Goal: Transaction & Acquisition: Obtain resource

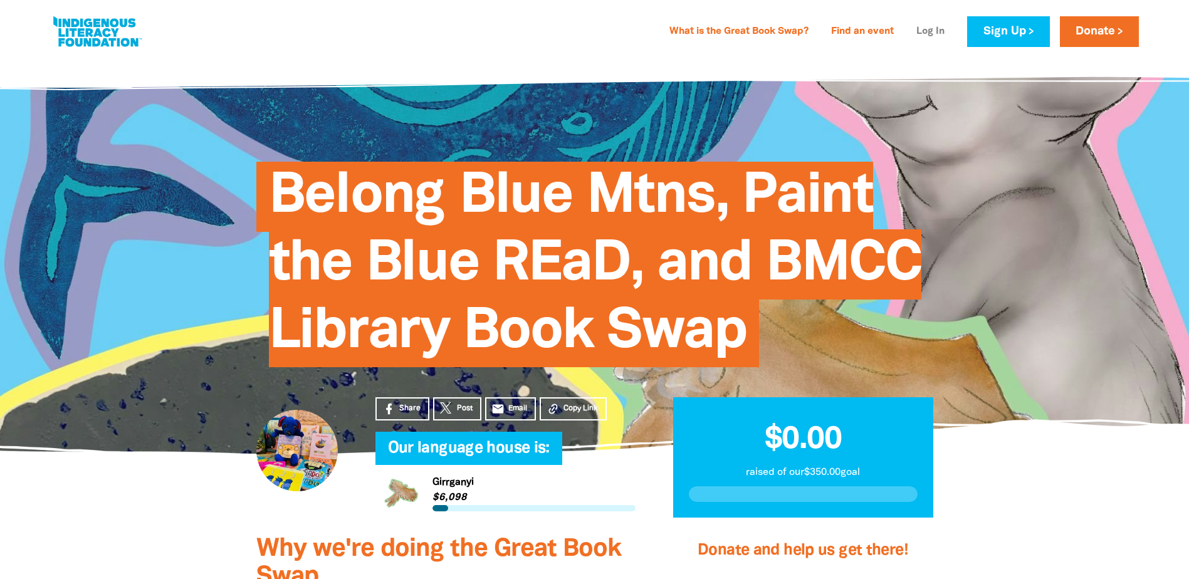
click at [923, 29] on link "Log In" at bounding box center [930, 32] width 43 height 20
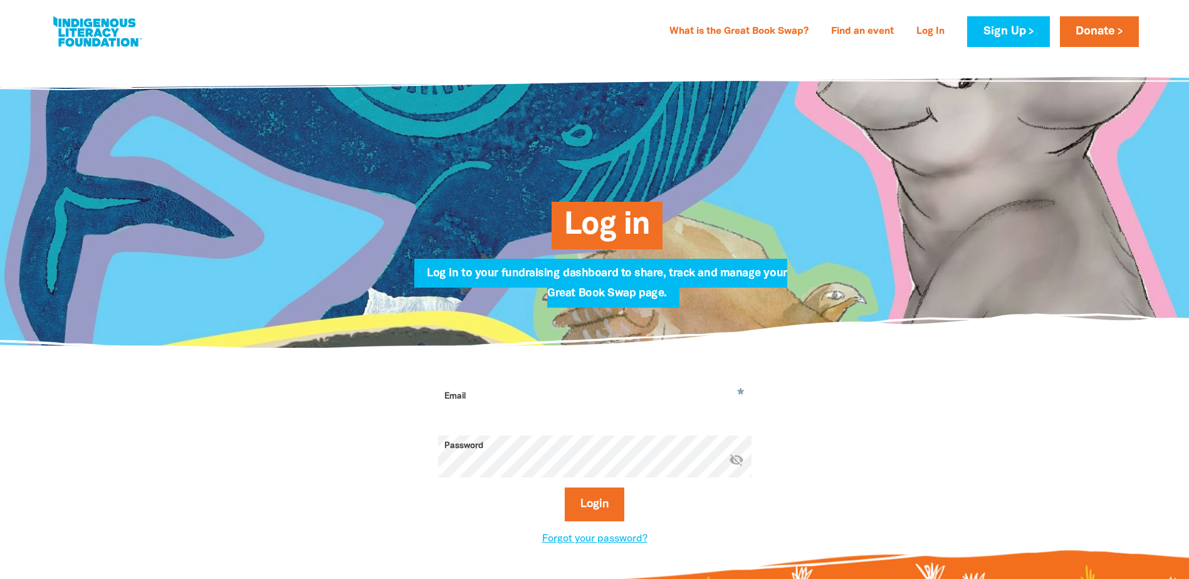
click at [536, 399] on input "Email" at bounding box center [594, 405] width 313 height 39
click at [604, 506] on button "Login" at bounding box center [595, 505] width 60 height 34
click at [567, 415] on input "[EMAIL_ADDRESS][DOMAIN_NAME]" at bounding box center [594, 405] width 313 height 39
type input "[EMAIL_ADDRESS][DOMAIN_NAME]"
click at [738, 461] on icon "visibility_off" at bounding box center [736, 460] width 15 height 15
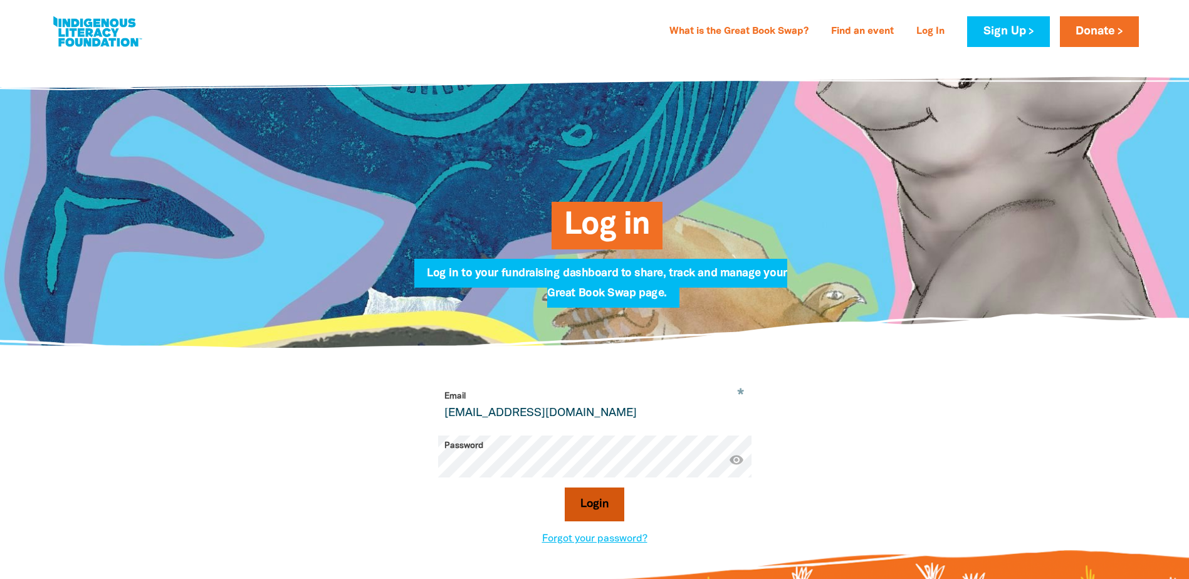
click at [586, 510] on button "Login" at bounding box center [595, 505] width 60 height 34
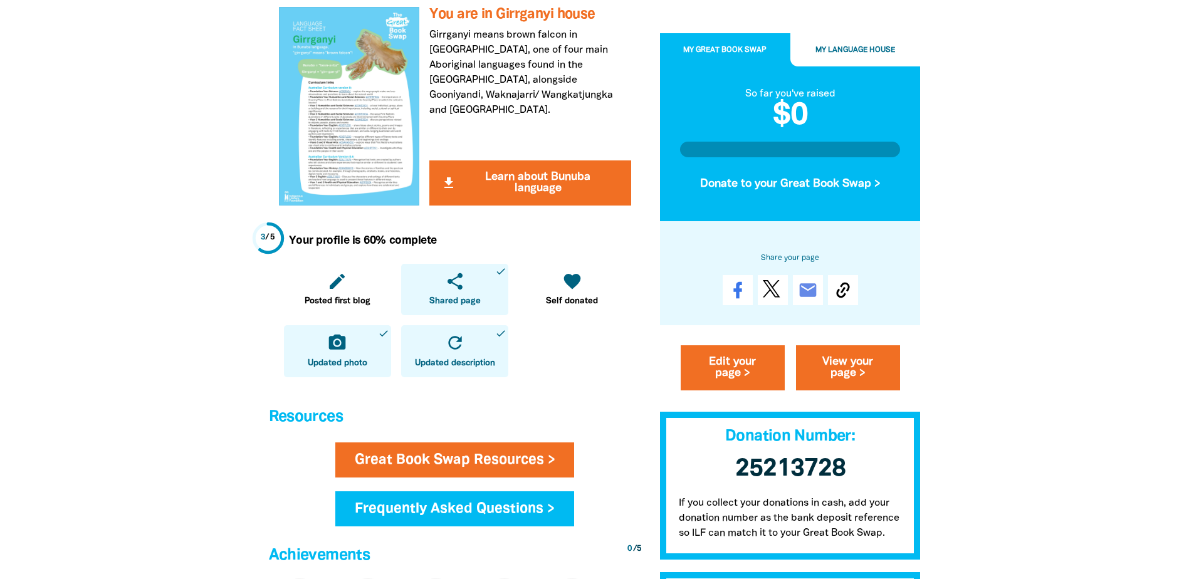
scroll to position [376, 0]
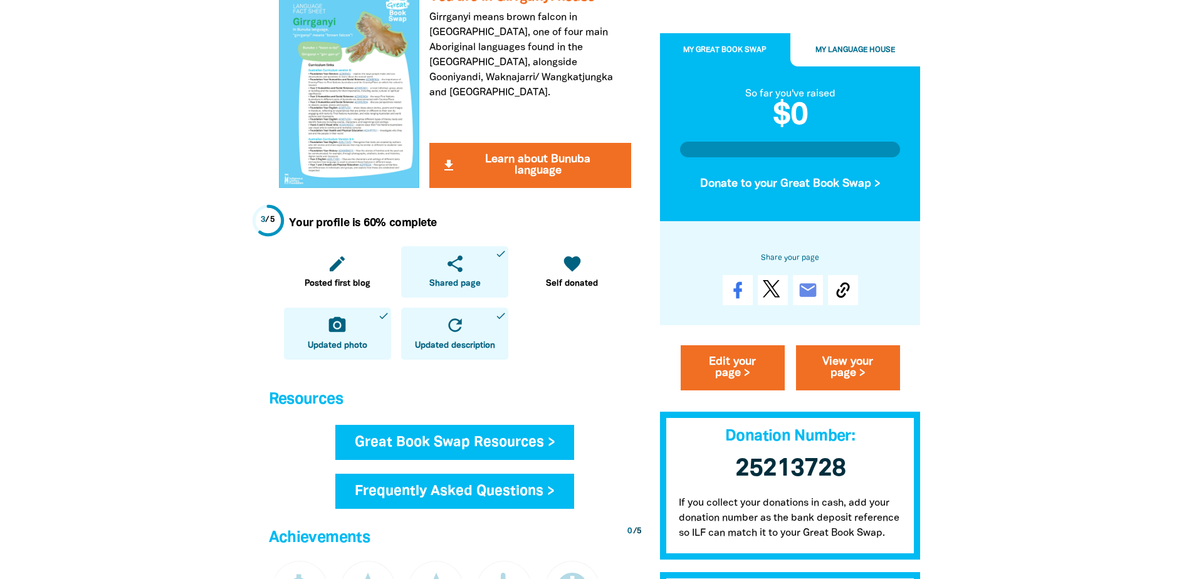
click at [574, 444] on link "Great Book Swap Resources >" at bounding box center [454, 442] width 239 height 35
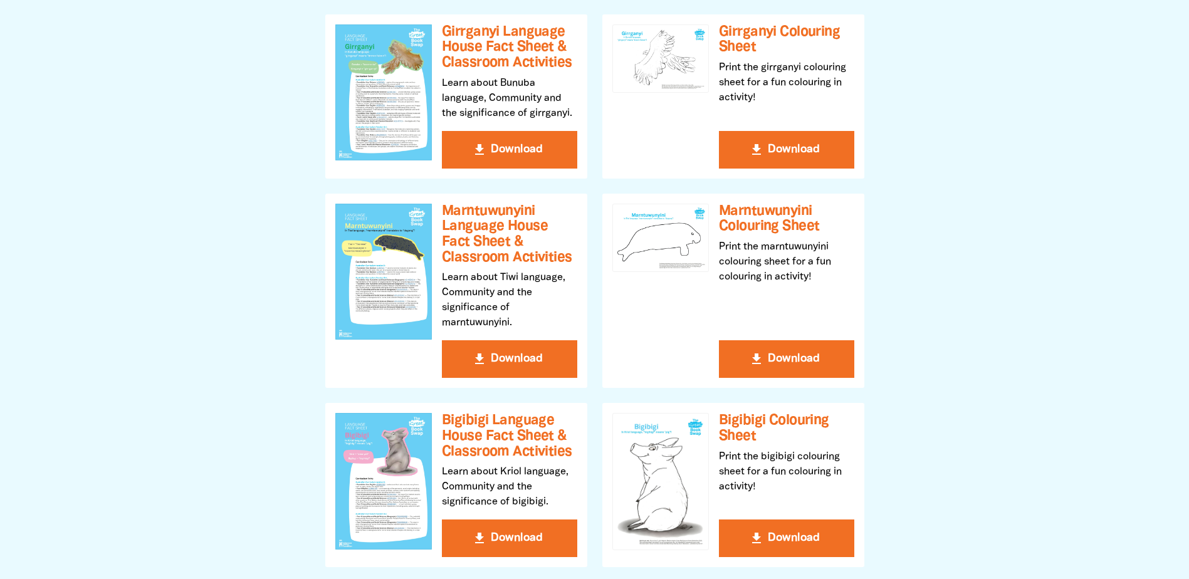
scroll to position [313, 0]
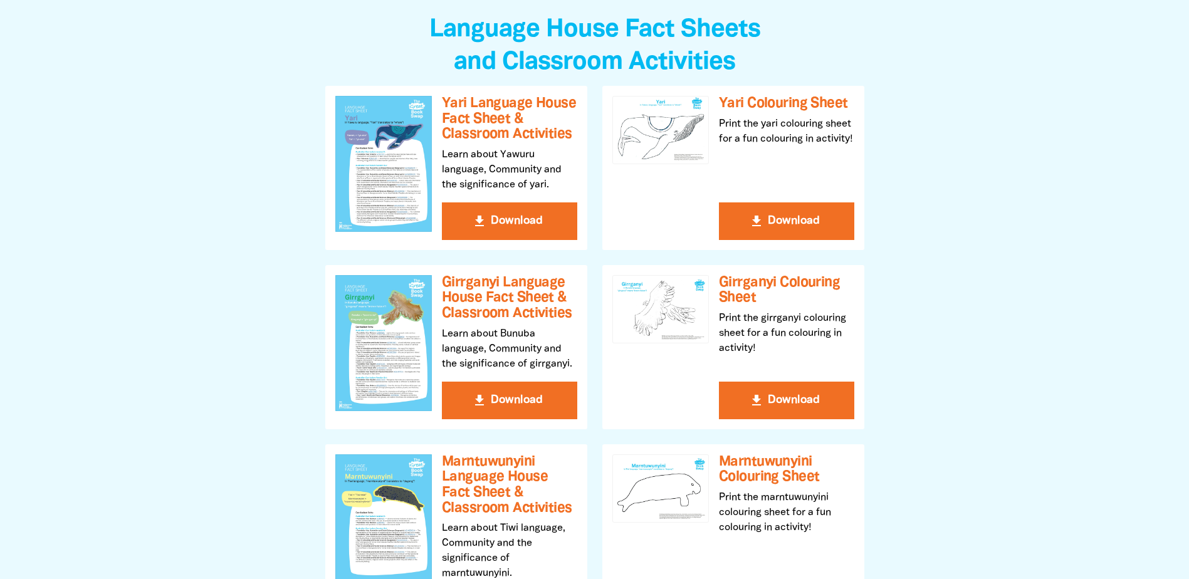
click at [783, 127] on div "get_app Yari Language House Fact Sheet & Classroom Activities Learn about Yawur…" at bounding box center [595, 542] width 554 height 912
click at [790, 224] on button "get_app Download" at bounding box center [786, 221] width 135 height 38
click at [780, 394] on button "get_app Download" at bounding box center [786, 401] width 135 height 38
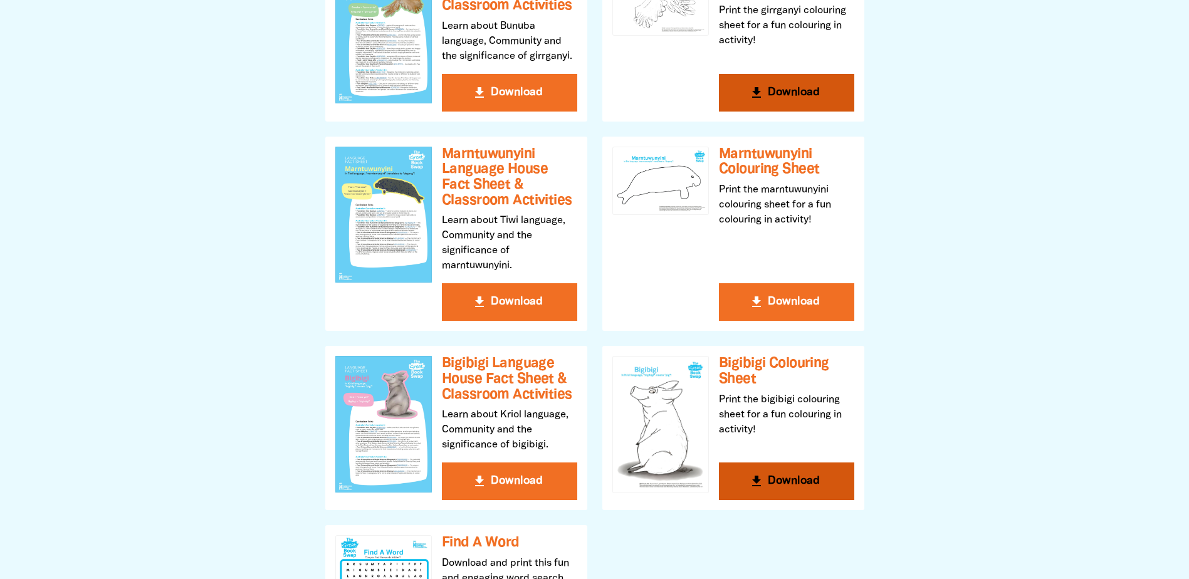
scroll to position [627, 0]
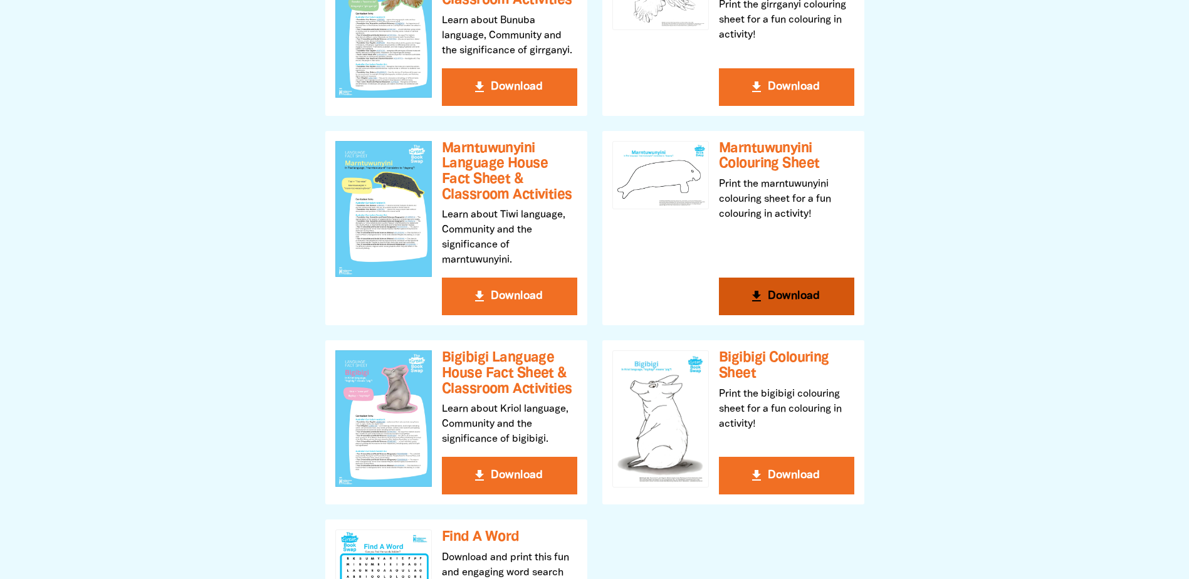
click at [751, 296] on icon "get_app" at bounding box center [756, 296] width 15 height 15
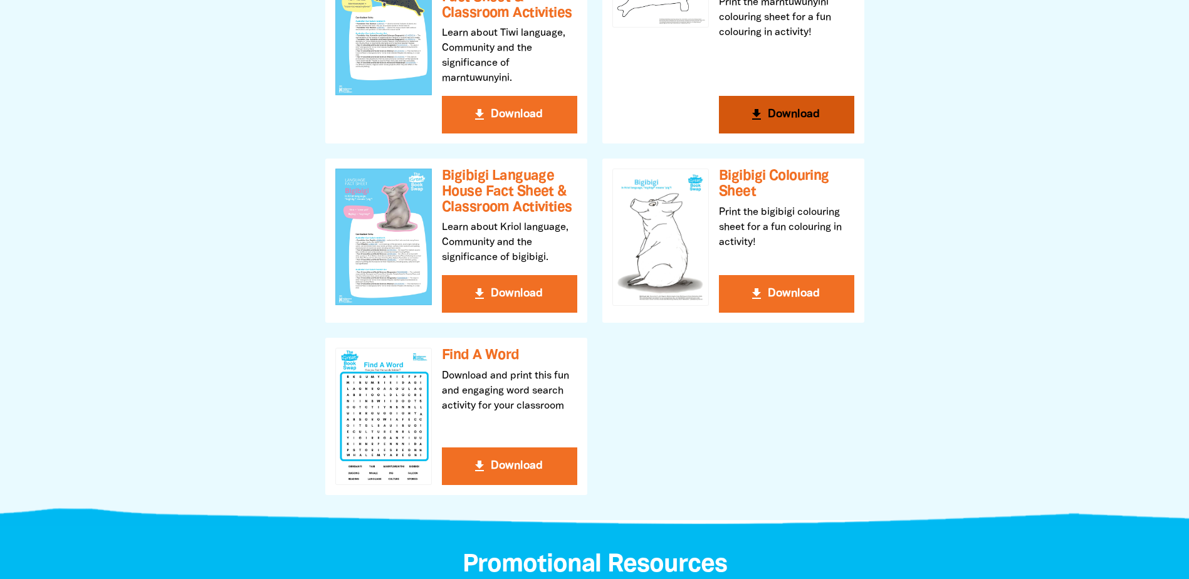
scroll to position [815, 0]
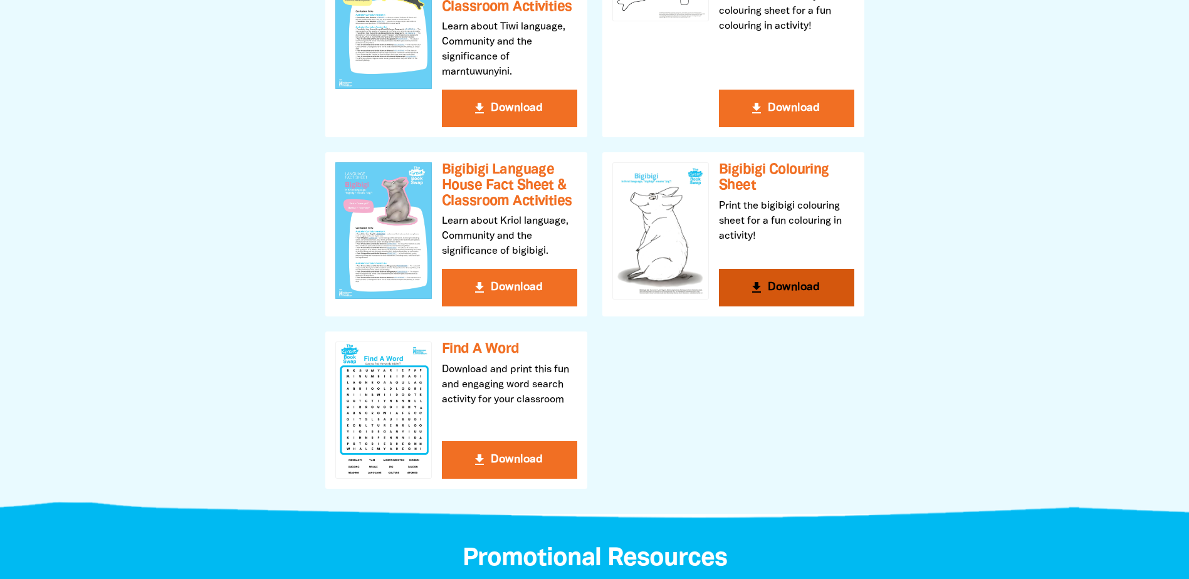
click at [784, 295] on button "get_app Download" at bounding box center [786, 288] width 135 height 38
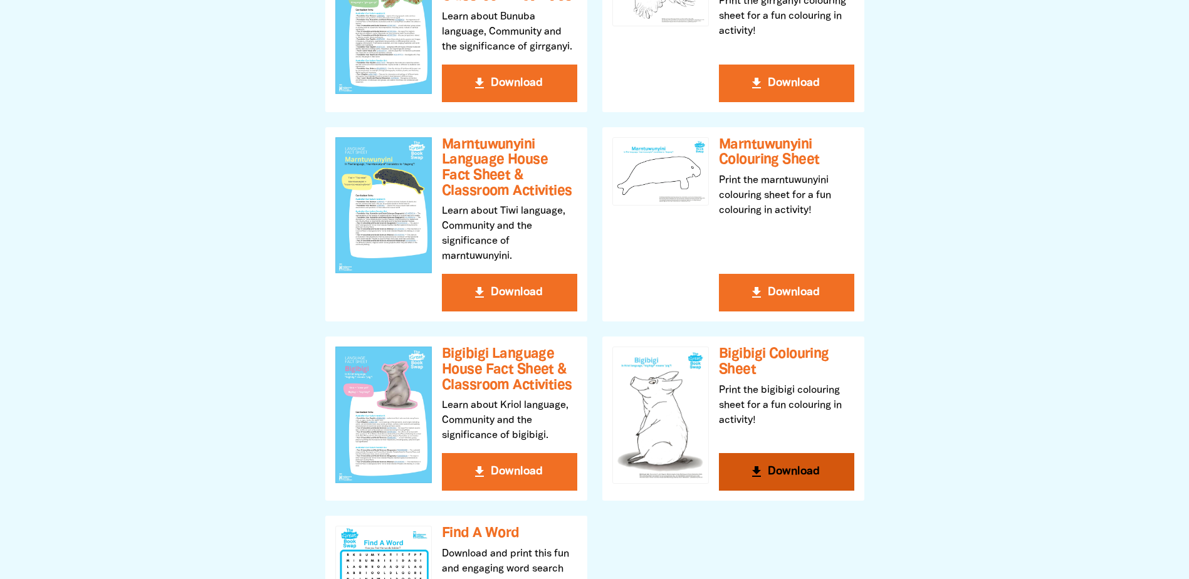
scroll to position [627, 0]
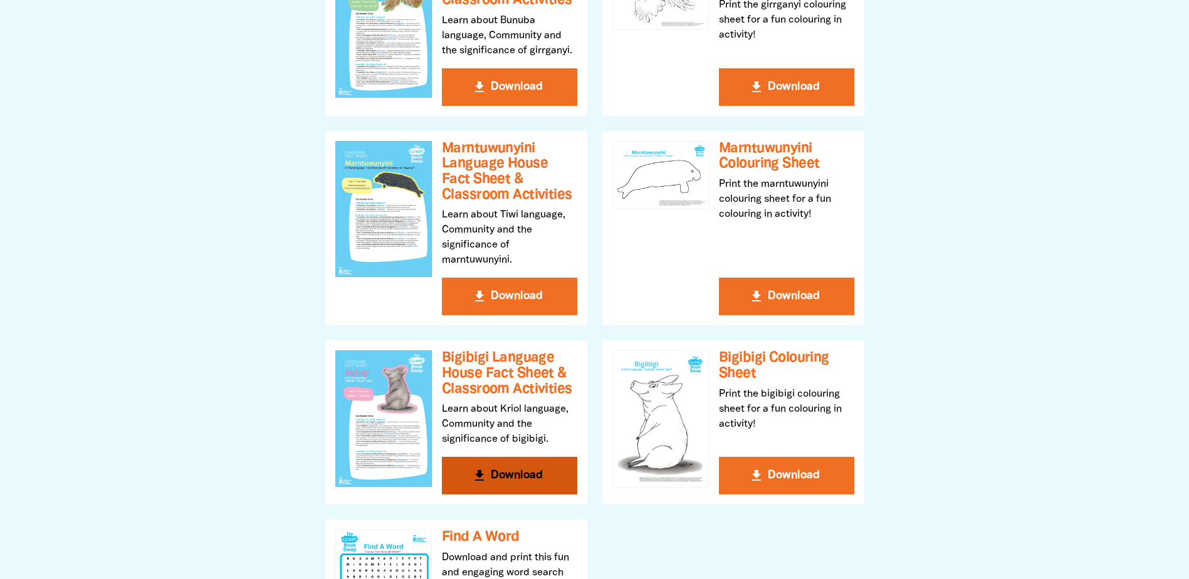
click at [521, 476] on button "get_app Download" at bounding box center [509, 476] width 135 height 38
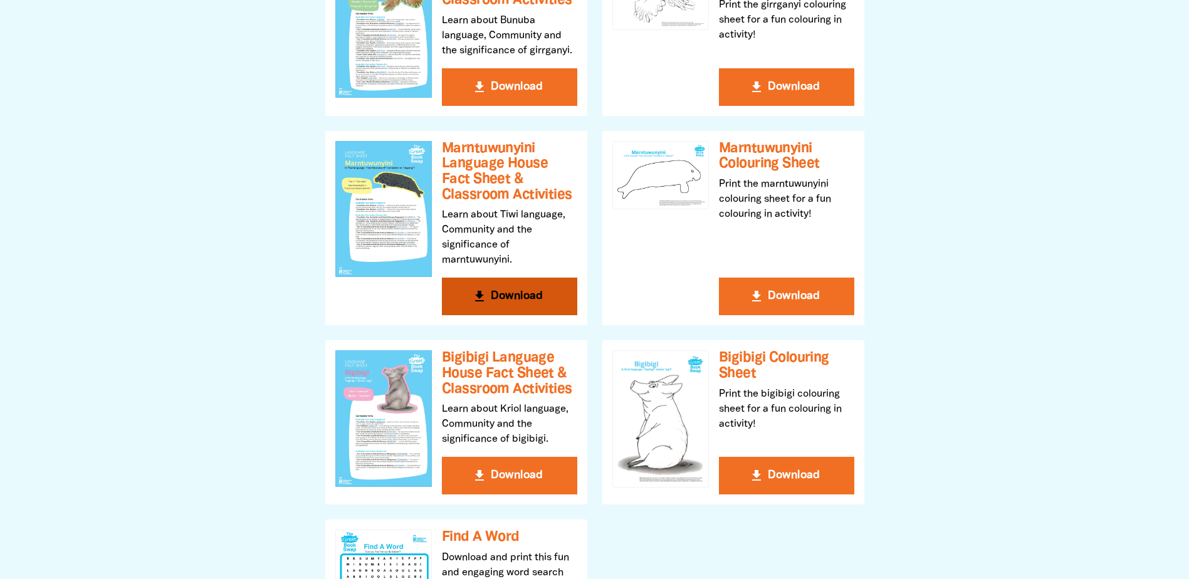
click at [496, 303] on button "get_app Download" at bounding box center [509, 297] width 135 height 38
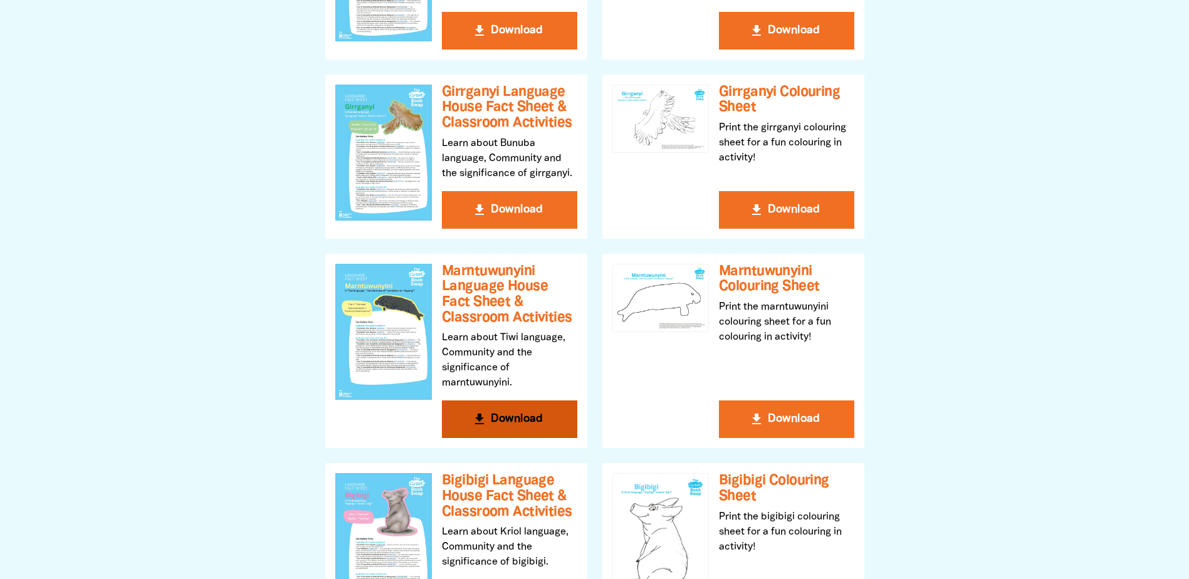
scroll to position [501, 0]
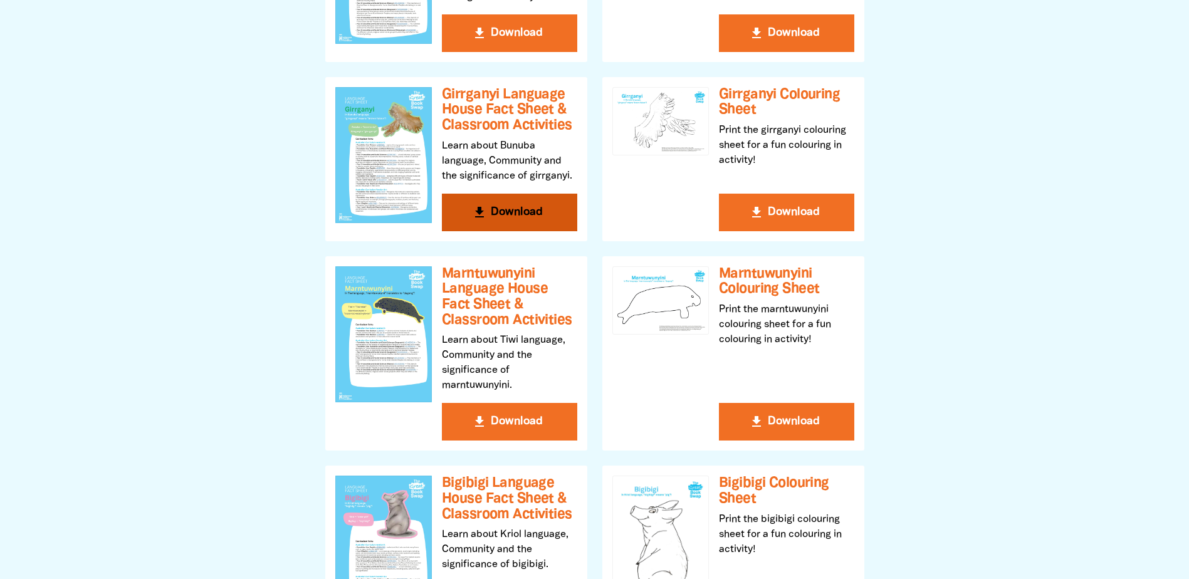
click at [493, 214] on button "get_app Download" at bounding box center [509, 213] width 135 height 38
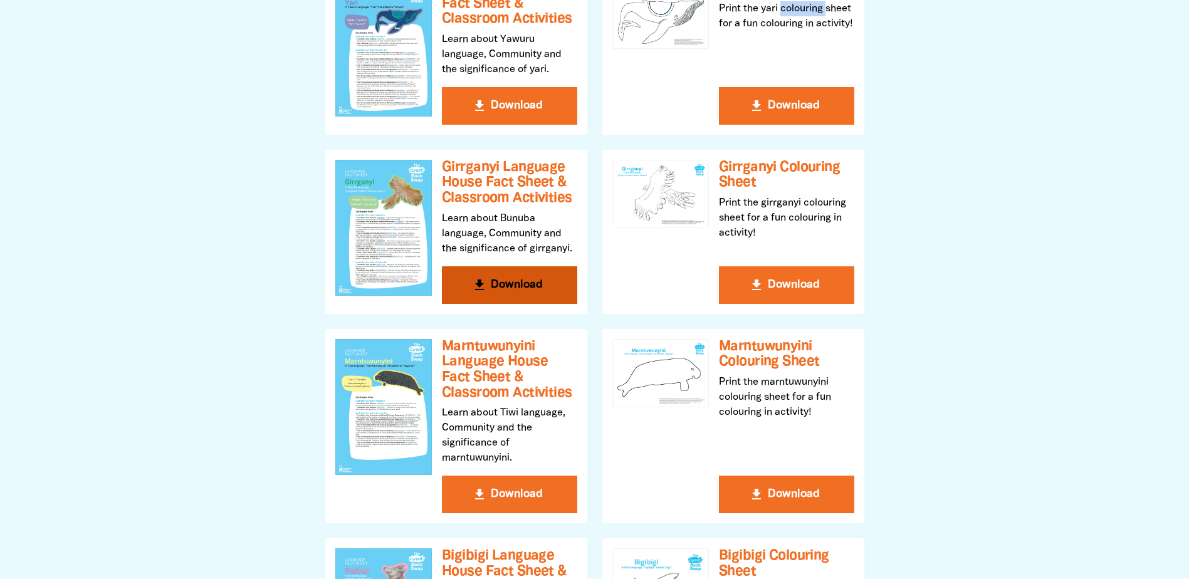
scroll to position [313, 0]
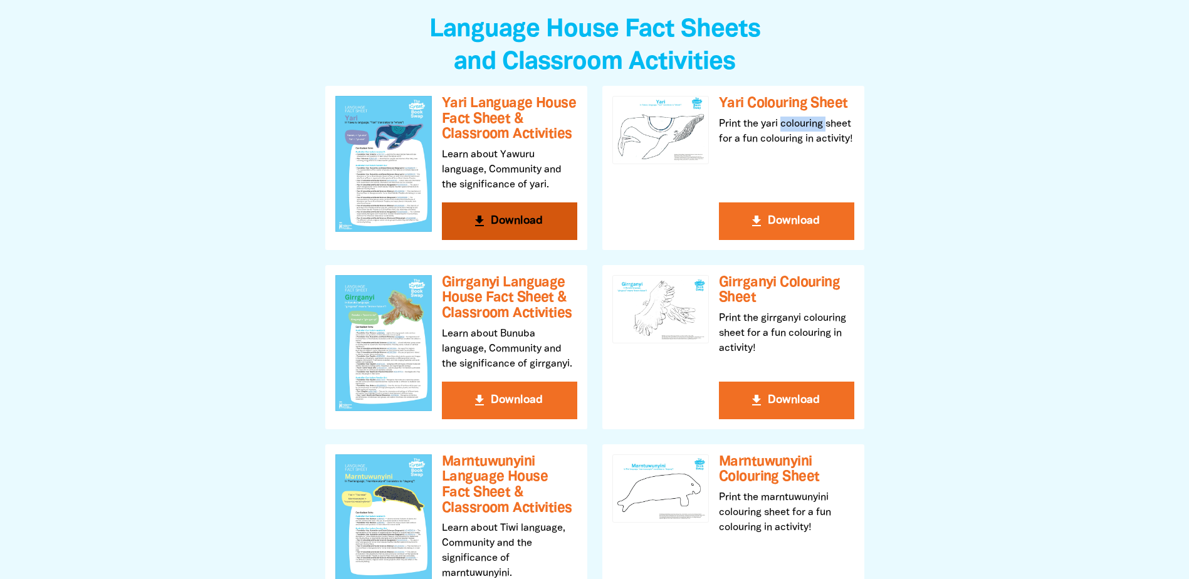
click at [498, 229] on button "get_app Download" at bounding box center [509, 221] width 135 height 38
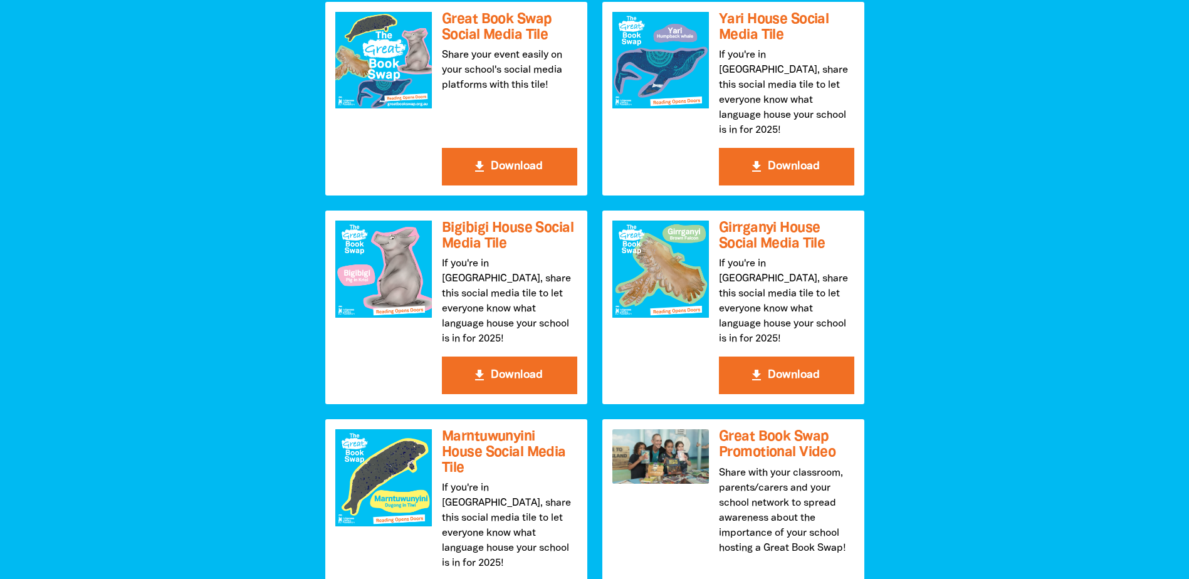
scroll to position [1316, 0]
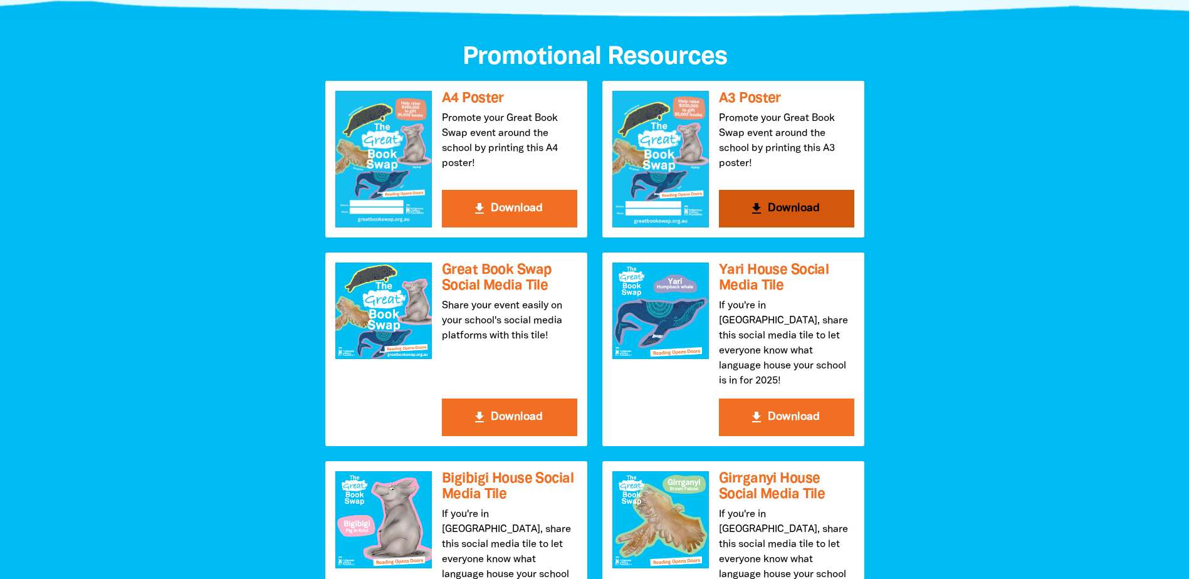
click at [805, 204] on button "get_app Download" at bounding box center [786, 209] width 135 height 38
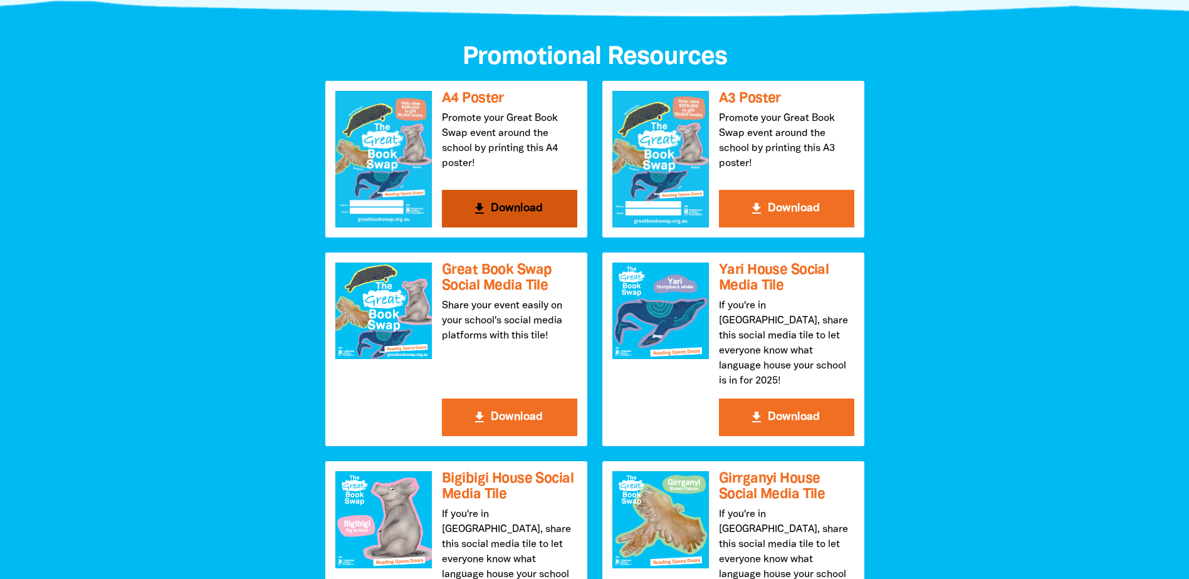
click at [483, 216] on icon "get_app" at bounding box center [479, 208] width 15 height 15
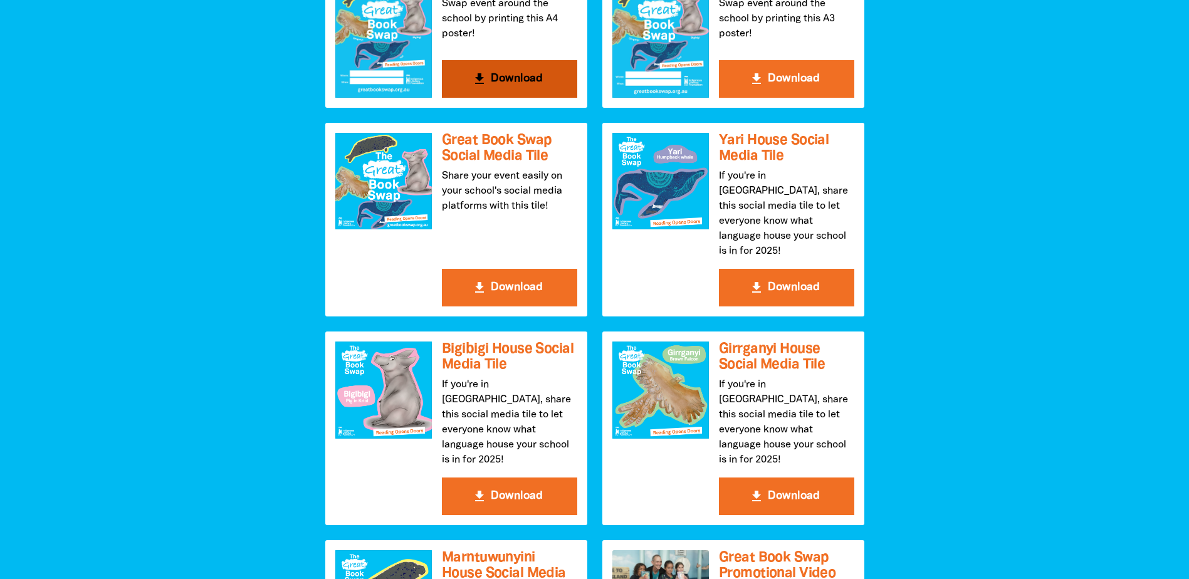
scroll to position [1504, 0]
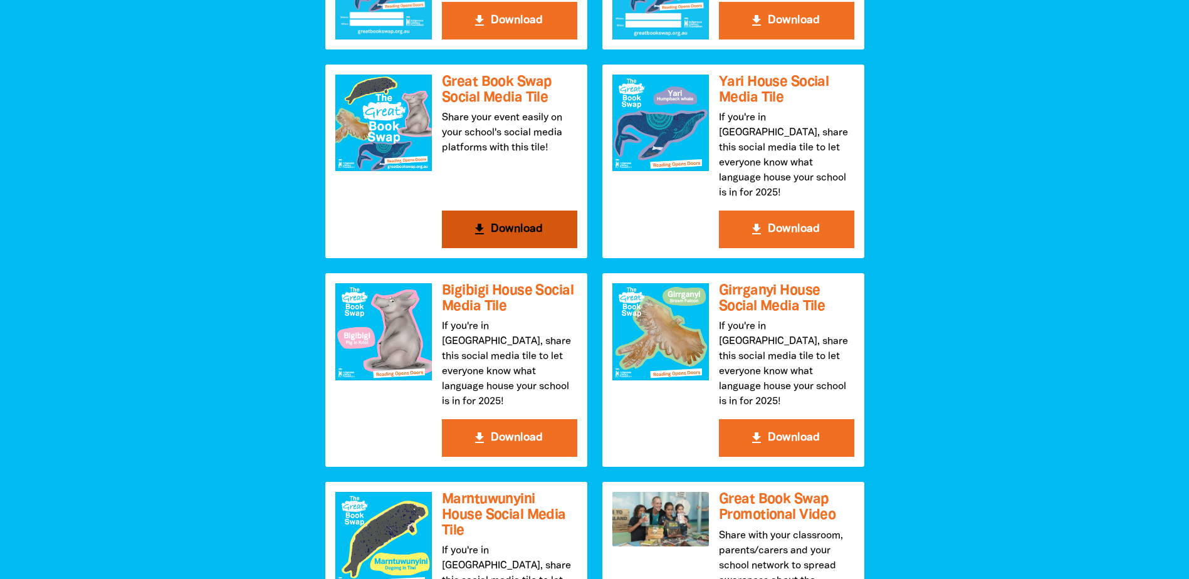
click at [506, 212] on button "get_app Download" at bounding box center [509, 230] width 135 height 38
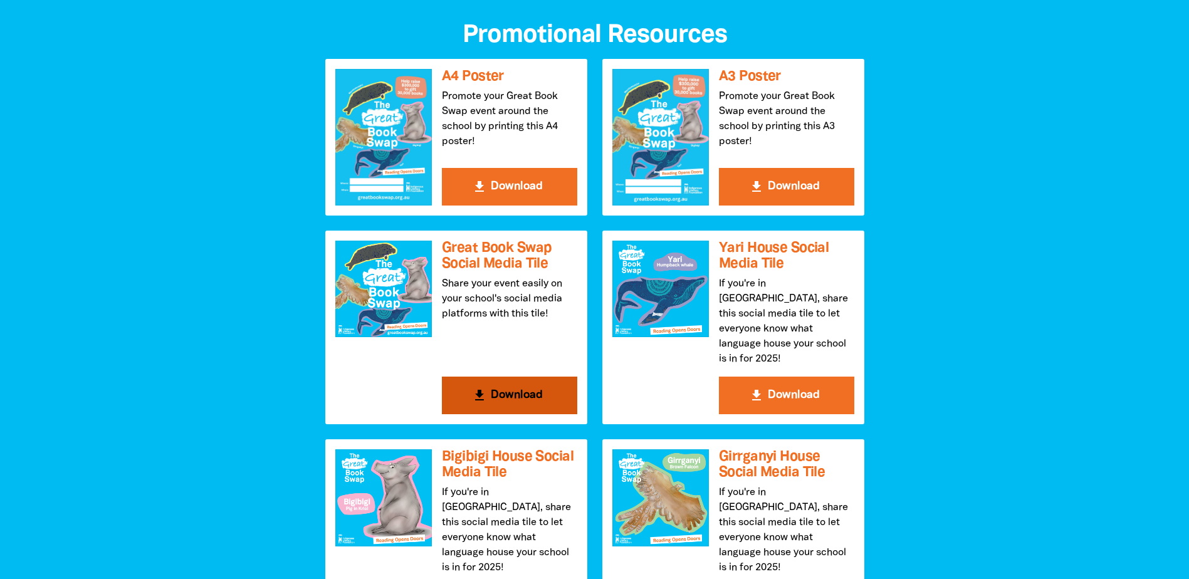
scroll to position [1316, 0]
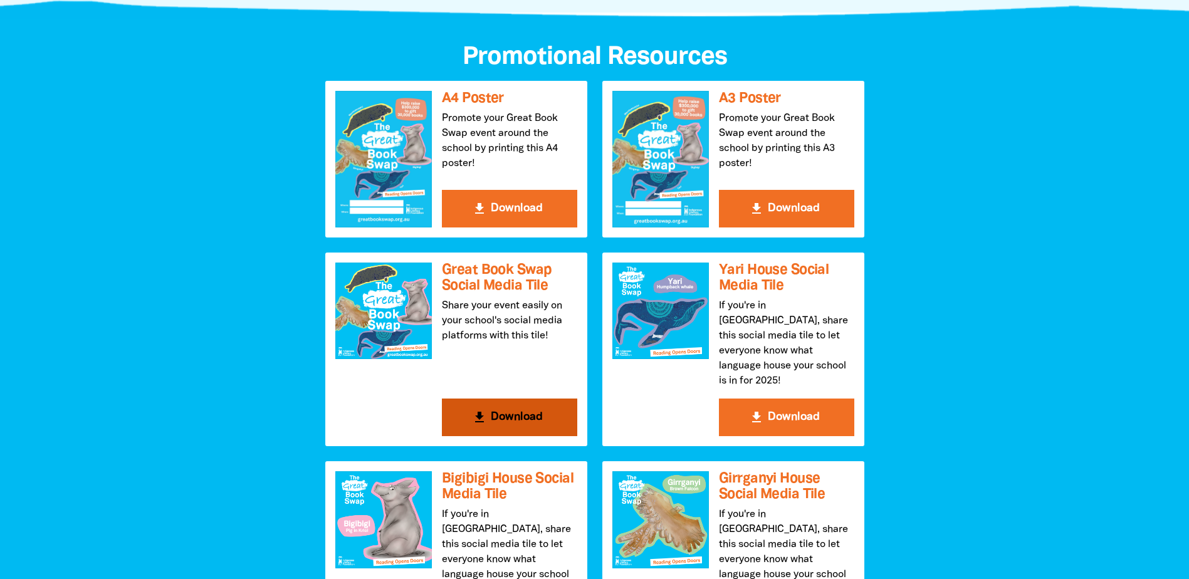
click at [498, 403] on button "get_app Download" at bounding box center [509, 418] width 135 height 38
click at [485, 410] on icon "get_app" at bounding box center [479, 417] width 15 height 15
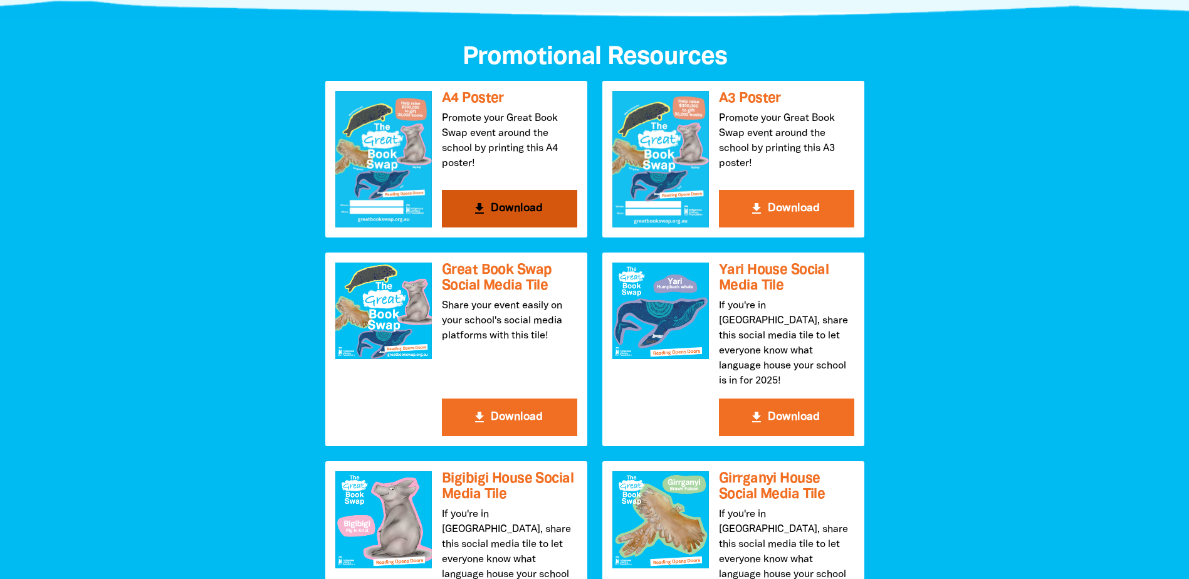
click at [506, 212] on button "get_app Download" at bounding box center [509, 209] width 135 height 38
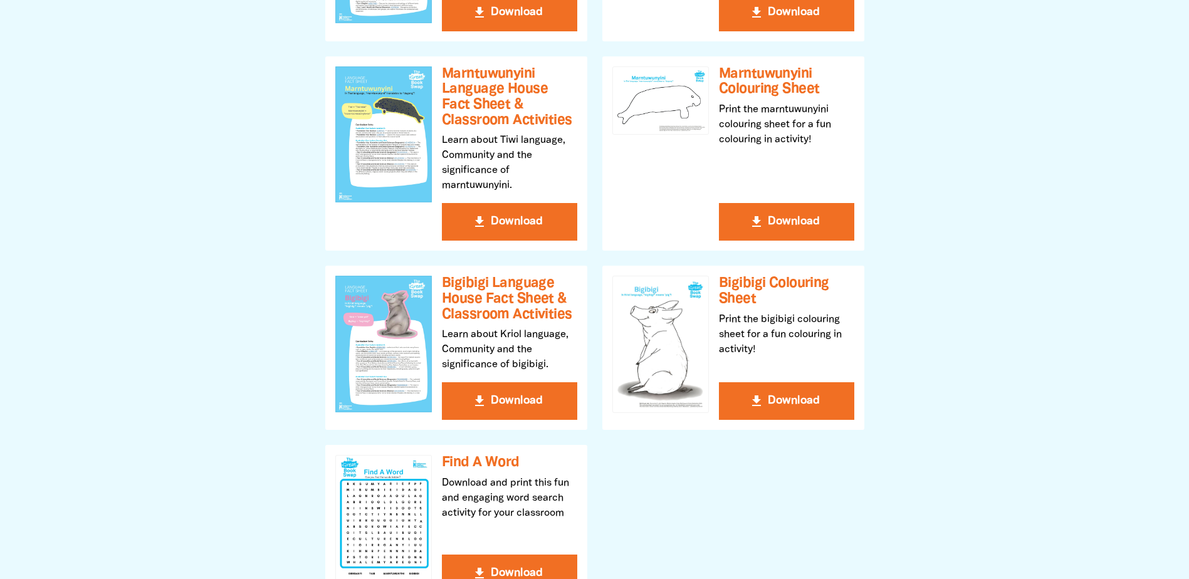
scroll to position [878, 0]
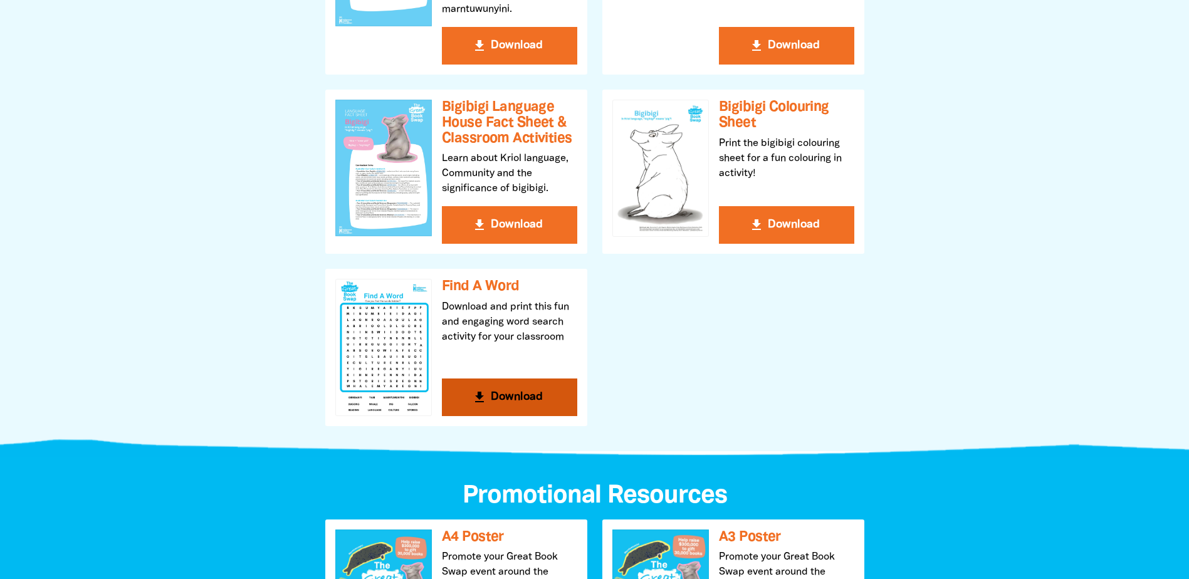
click at [498, 389] on button "get_app Download" at bounding box center [509, 398] width 135 height 38
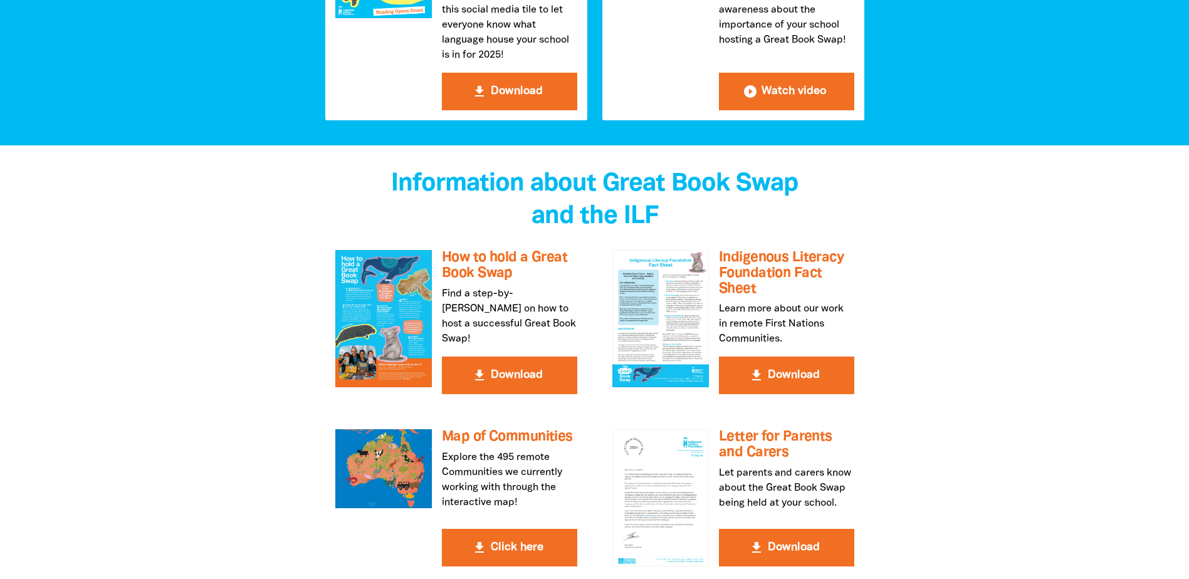
scroll to position [2069, 0]
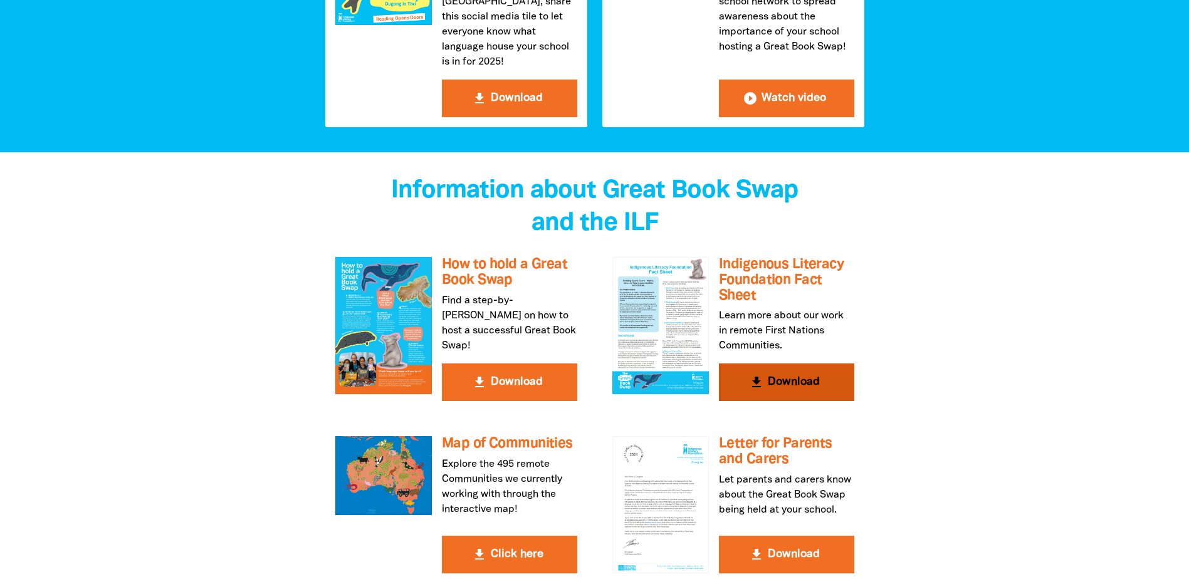
click at [781, 364] on button "get_app Download" at bounding box center [786, 383] width 135 height 38
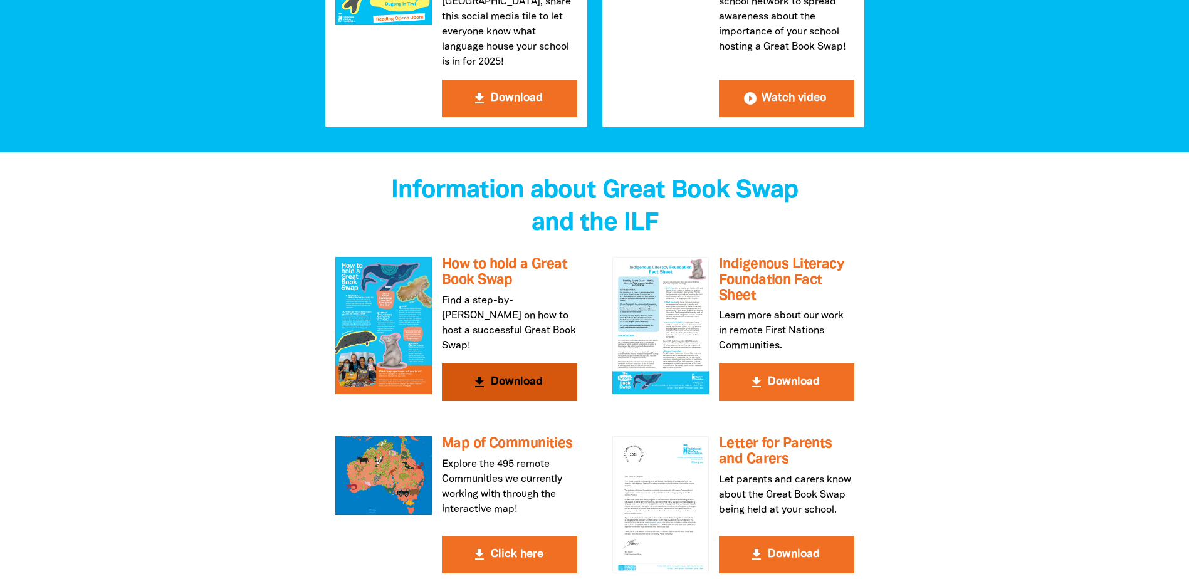
click at [509, 364] on button "get_app Download" at bounding box center [509, 383] width 135 height 38
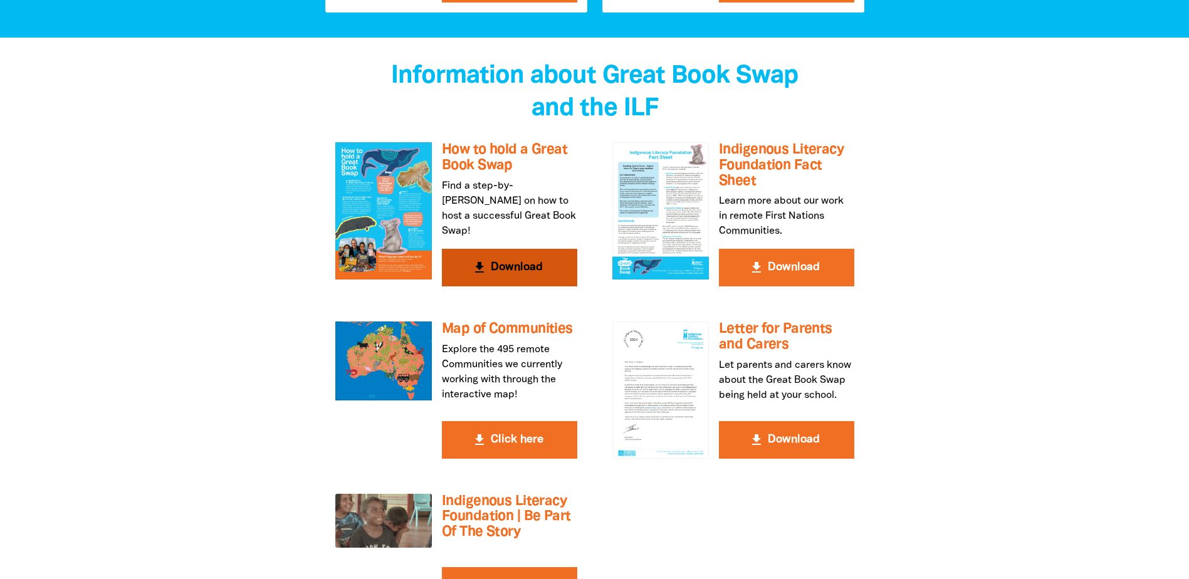
scroll to position [2194, 0]
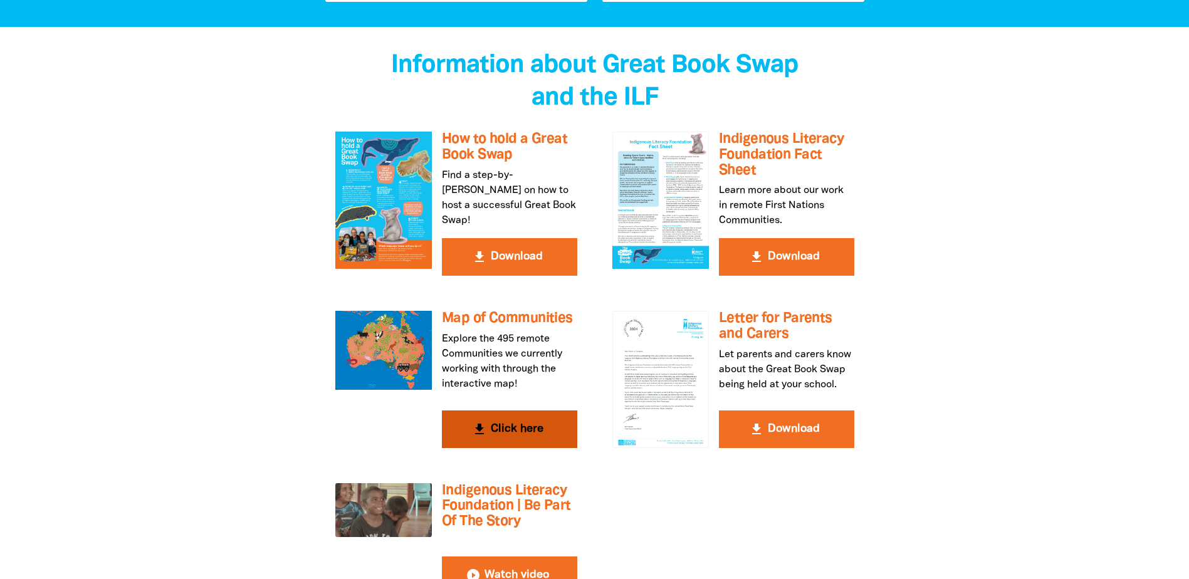
click at [508, 411] on button "get_app Click here" at bounding box center [509, 430] width 135 height 38
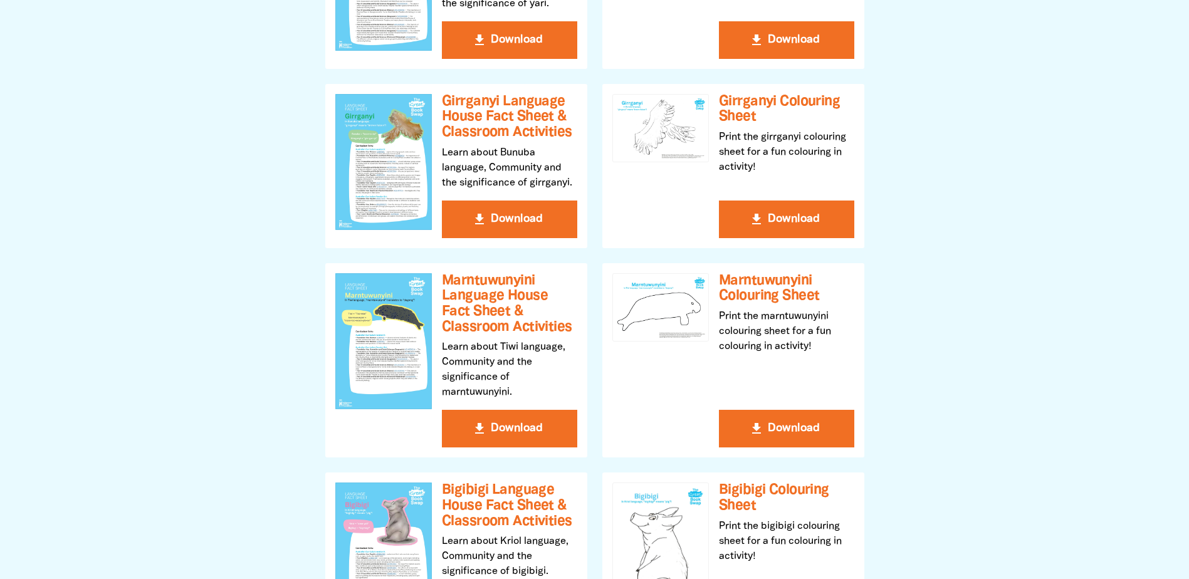
scroll to position [501, 0]
